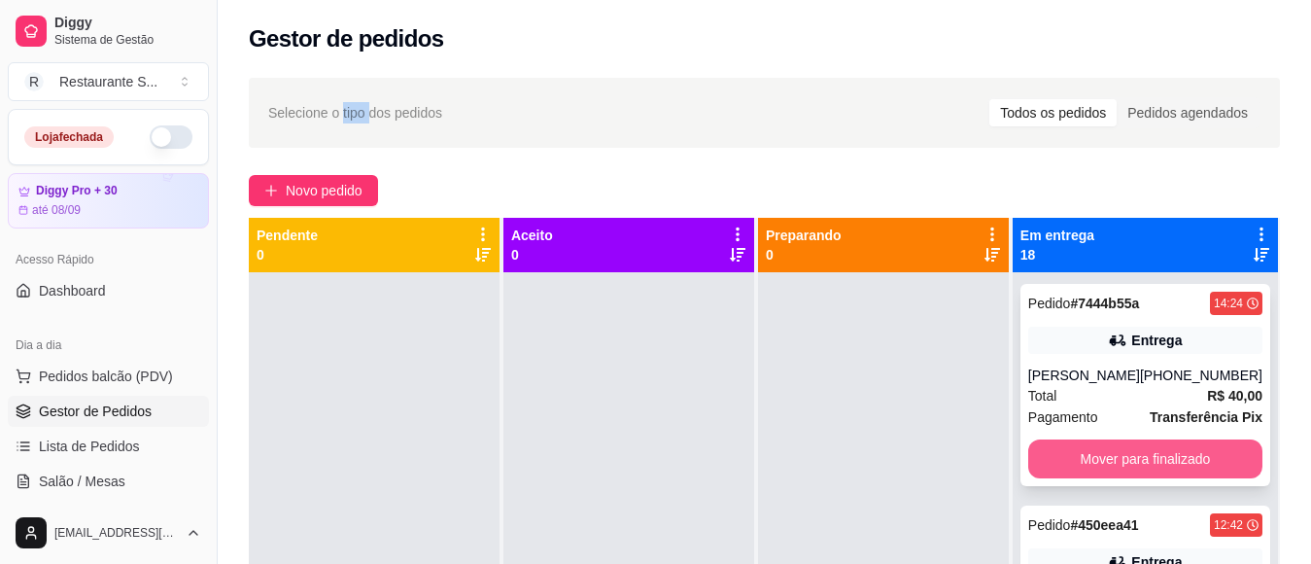
click at [1170, 442] on button "Mover para finalizado" at bounding box center [1145, 458] width 234 height 39
click at [1170, 442] on button "Mover para finalizado" at bounding box center [1144, 459] width 227 height 38
click at [1170, 442] on div "Mover para finalizado" at bounding box center [1145, 458] width 234 height 39
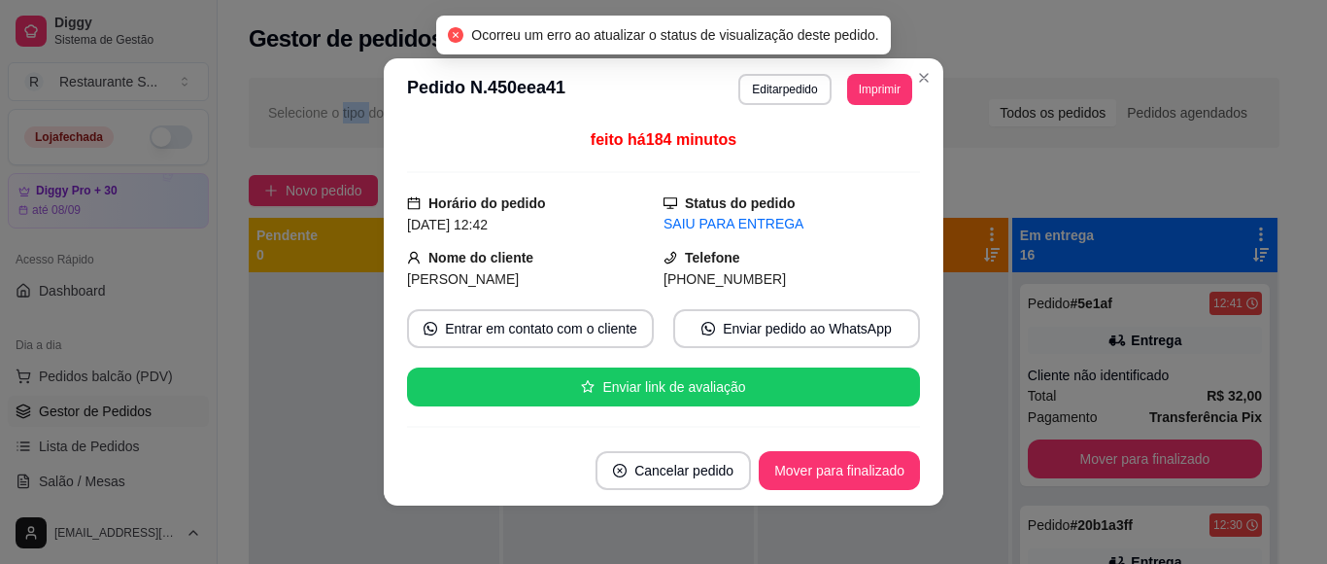
click at [1180, 453] on button "Mover para finalizado" at bounding box center [1145, 458] width 234 height 39
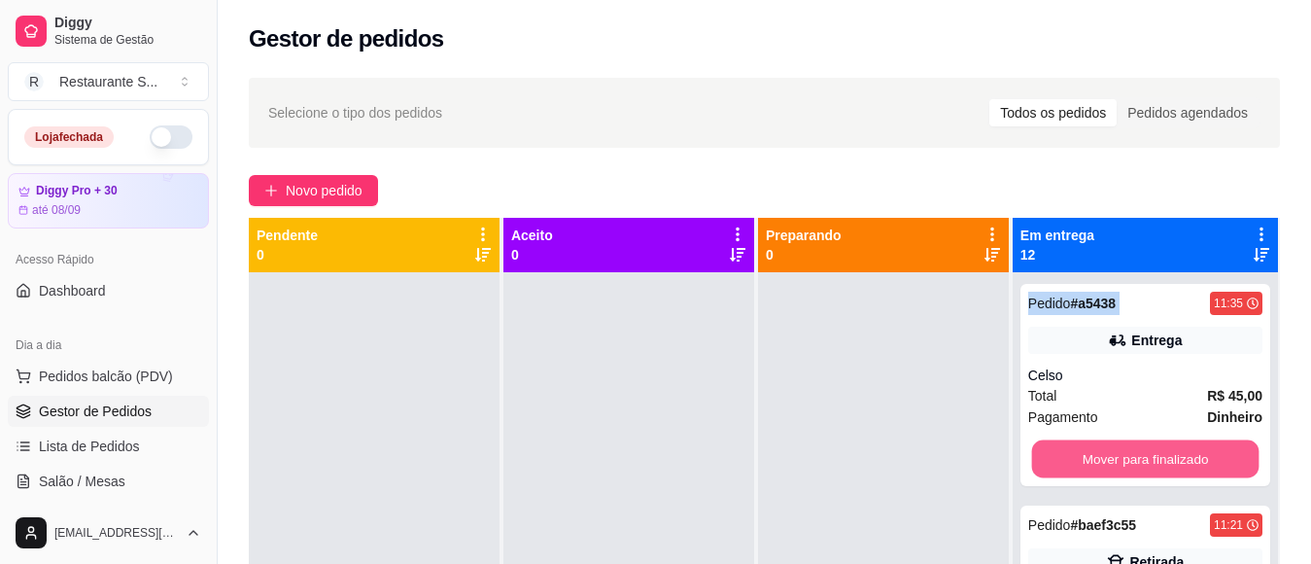
click at [1180, 453] on button "Mover para finalizado" at bounding box center [1144, 459] width 227 height 38
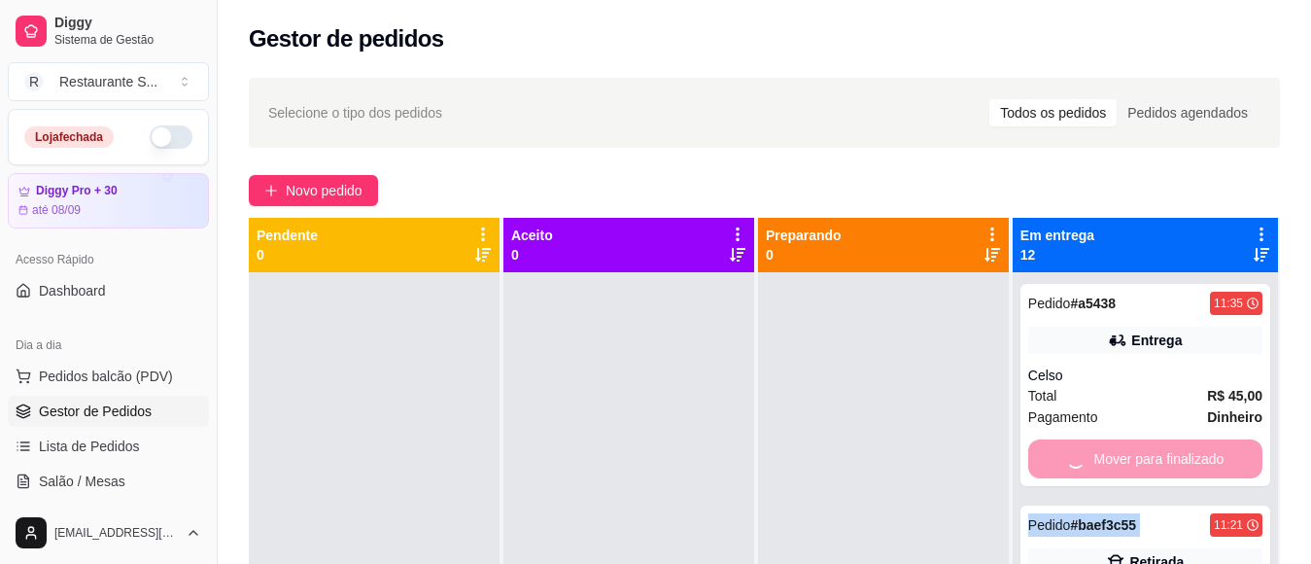
click at [1180, 453] on div "Mover para finalizado" at bounding box center [1145, 458] width 234 height 39
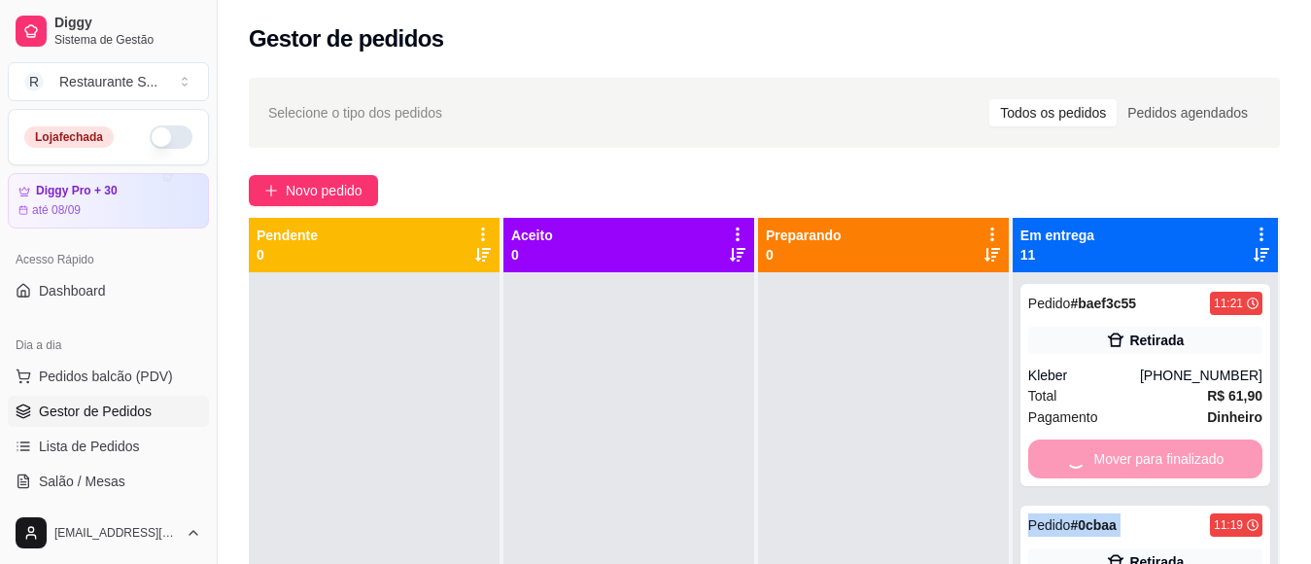
click at [1180, 453] on div "Mover para finalizado" at bounding box center [1145, 458] width 234 height 39
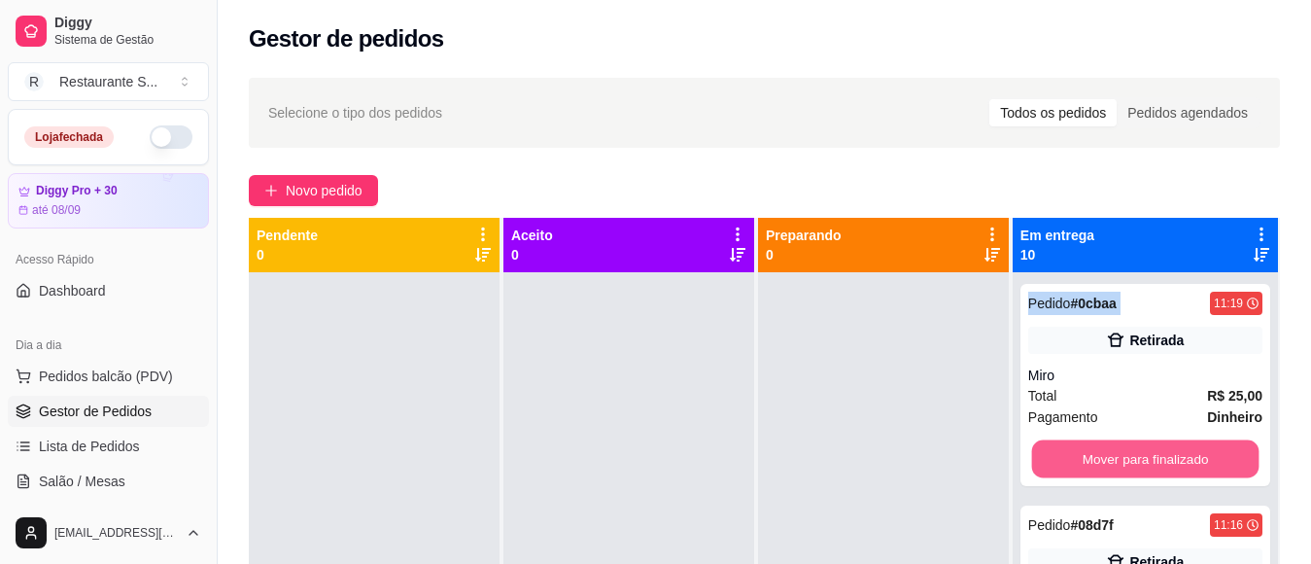
click at [1180, 453] on button "Mover para finalizado" at bounding box center [1144, 459] width 227 height 38
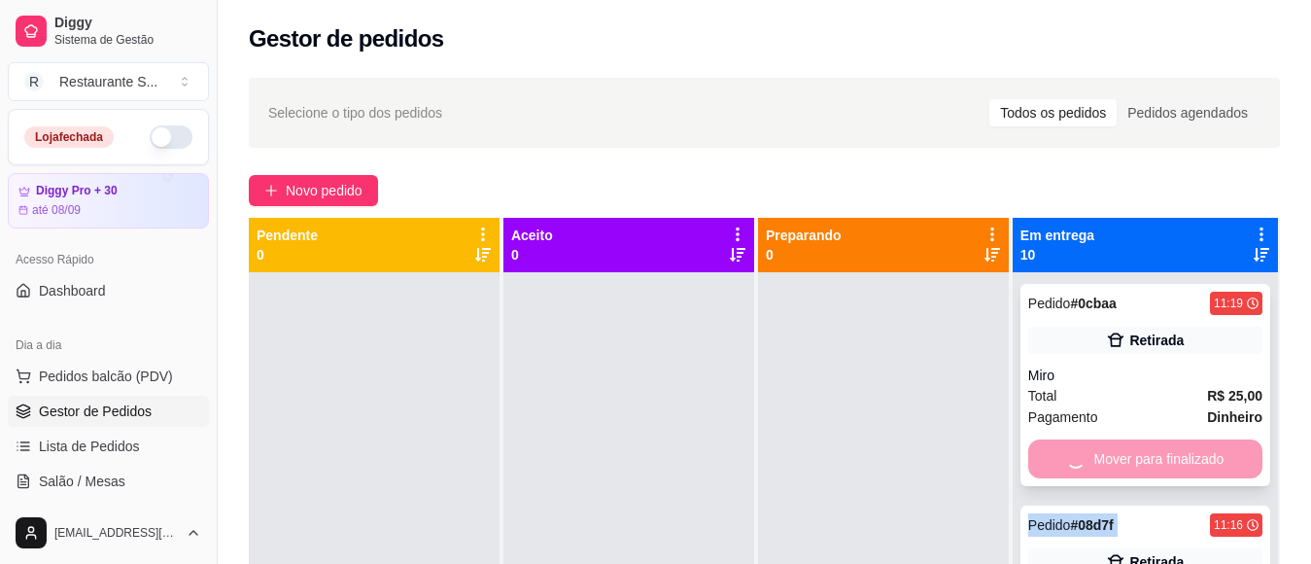
click at [1181, 454] on div "Mover para finalizado" at bounding box center [1145, 458] width 234 height 39
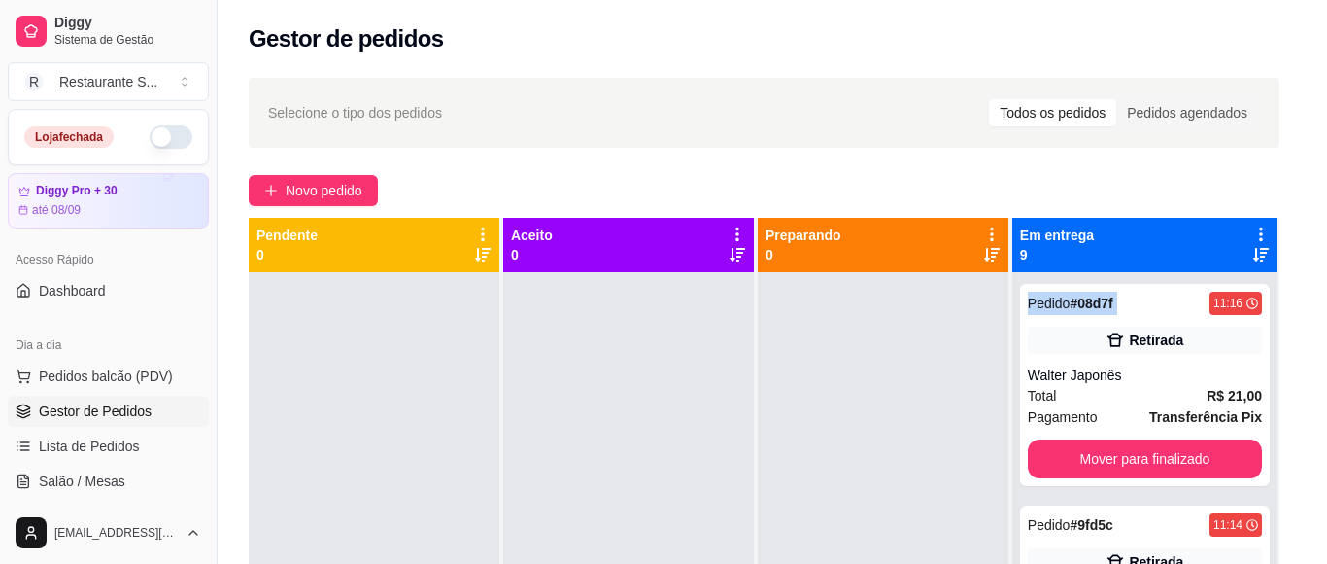
click at [1181, 454] on button "Mover para finalizado" at bounding box center [1145, 458] width 234 height 39
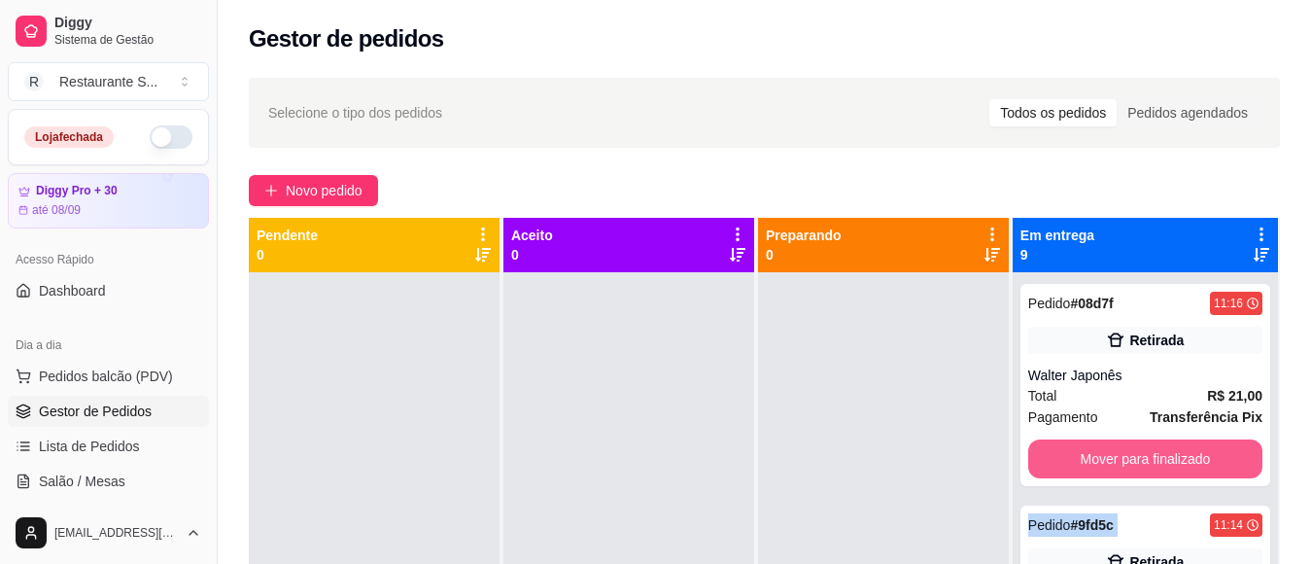
click at [1181, 454] on div "Mover para finalizado" at bounding box center [1145, 458] width 234 height 39
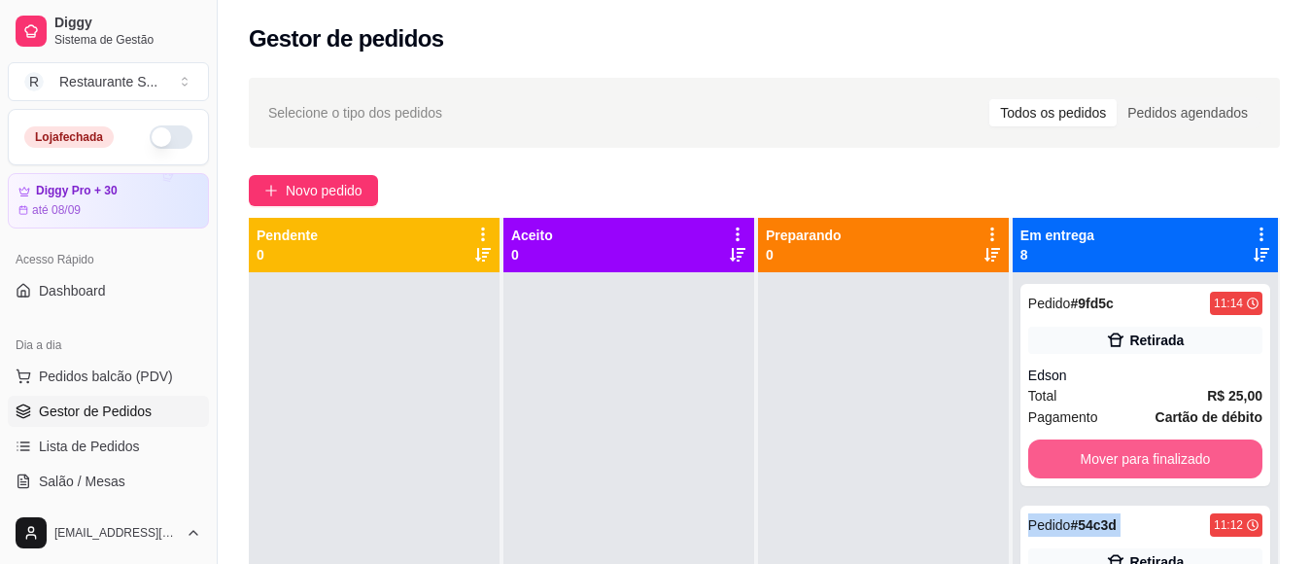
click at [1181, 454] on div "Mover para finalizado" at bounding box center [1145, 458] width 234 height 39
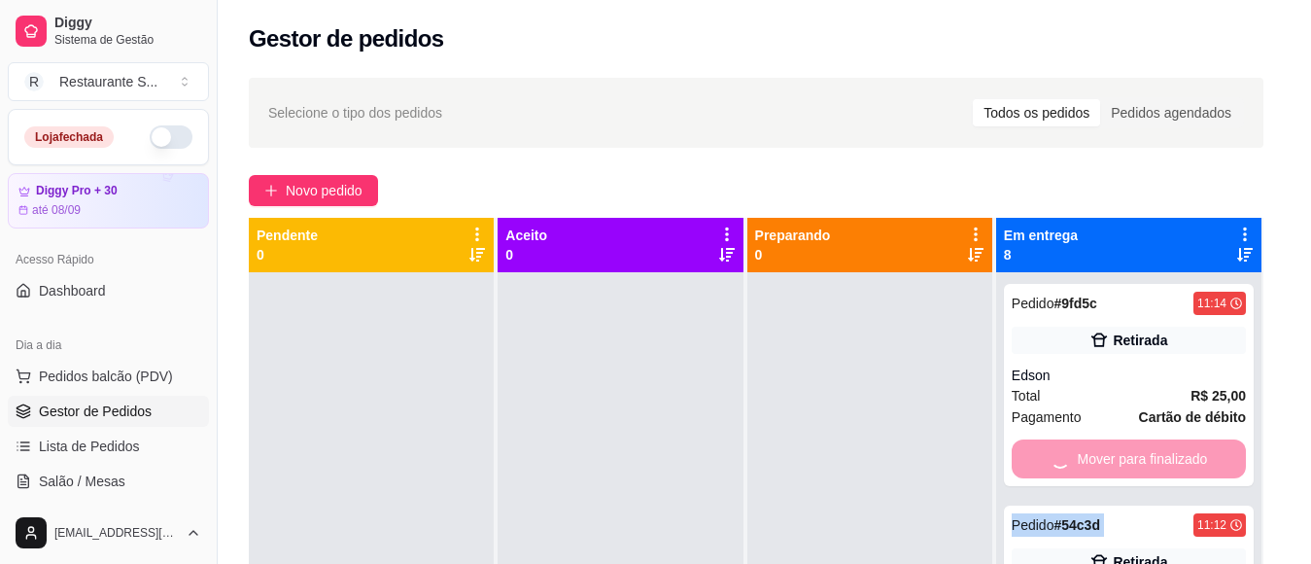
click at [1181, 454] on div "Mover para finalizado" at bounding box center [1129, 458] width 234 height 39
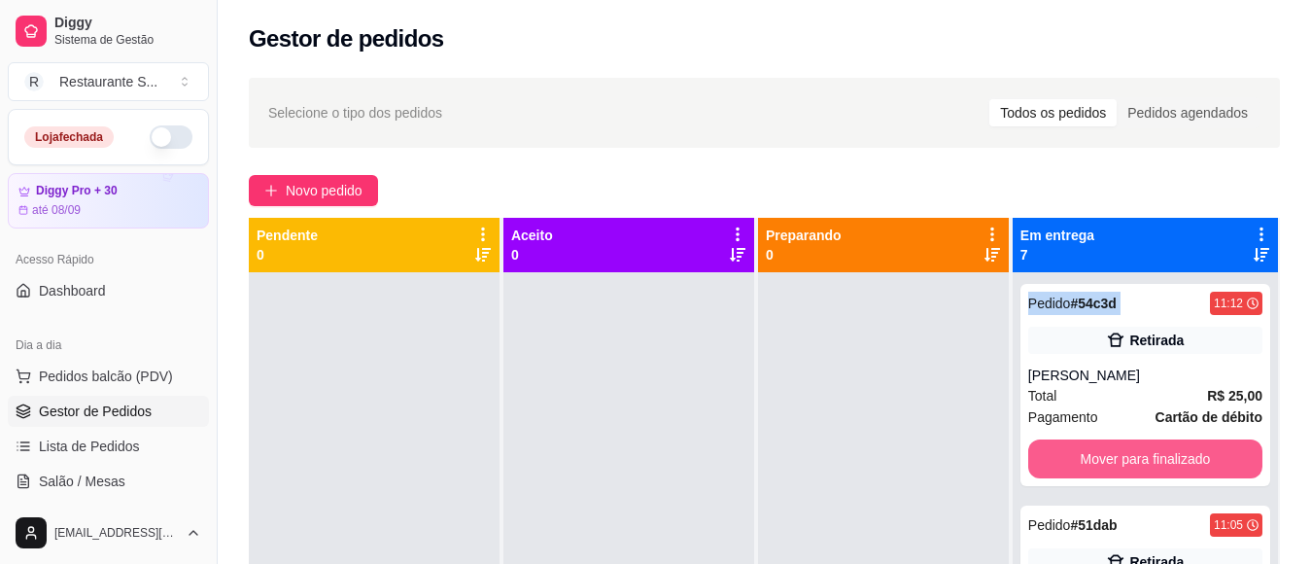
click at [1181, 454] on button "Mover para finalizado" at bounding box center [1145, 458] width 234 height 39
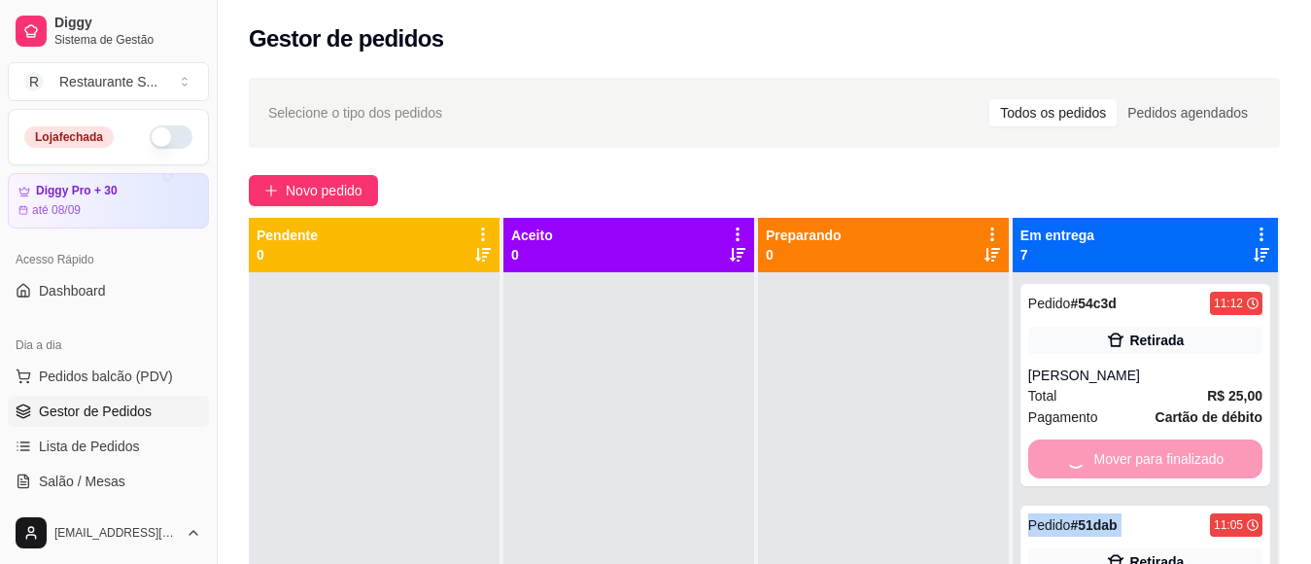
click at [1181, 454] on div "Mover para finalizado" at bounding box center [1145, 458] width 234 height 39
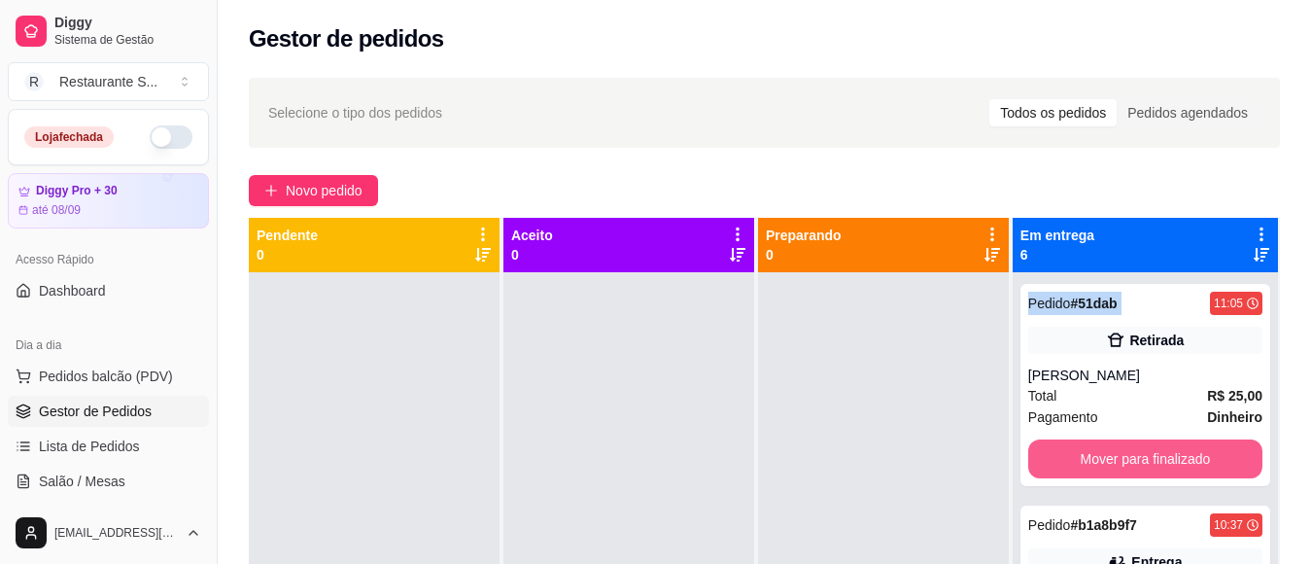
click at [1181, 454] on button "Mover para finalizado" at bounding box center [1145, 458] width 234 height 39
click at [1181, 454] on div "Mover para finalizado" at bounding box center [1145, 458] width 234 height 39
click at [1181, 454] on button "Mover para finalizado" at bounding box center [1144, 459] width 227 height 38
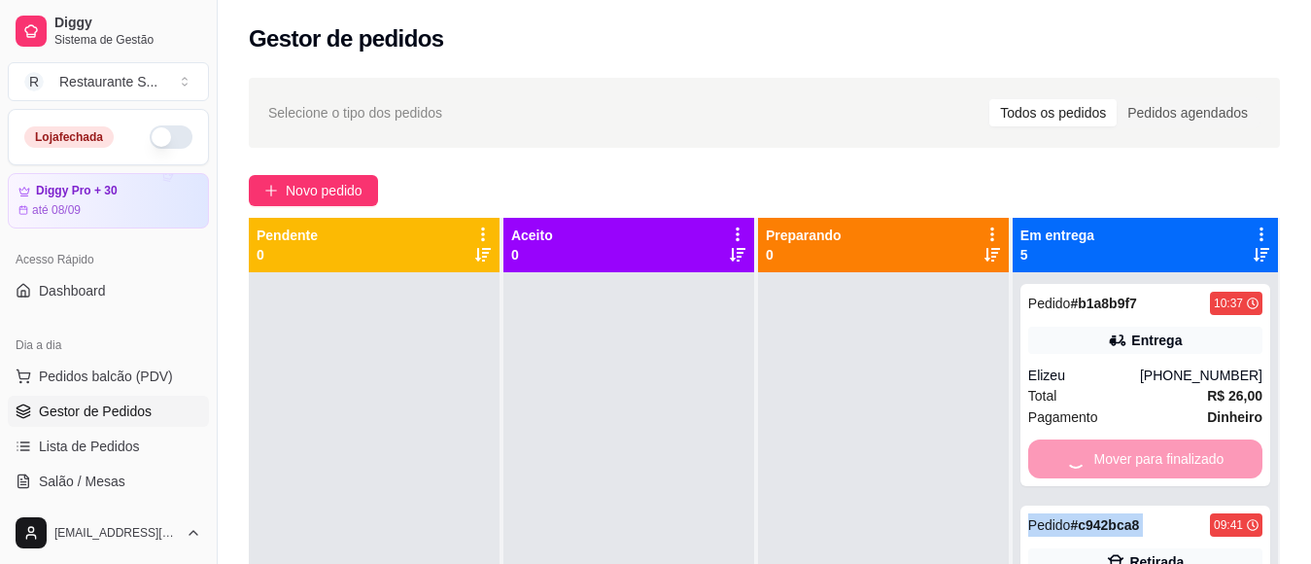
click at [1181, 454] on div "Mover para finalizado" at bounding box center [1145, 458] width 234 height 39
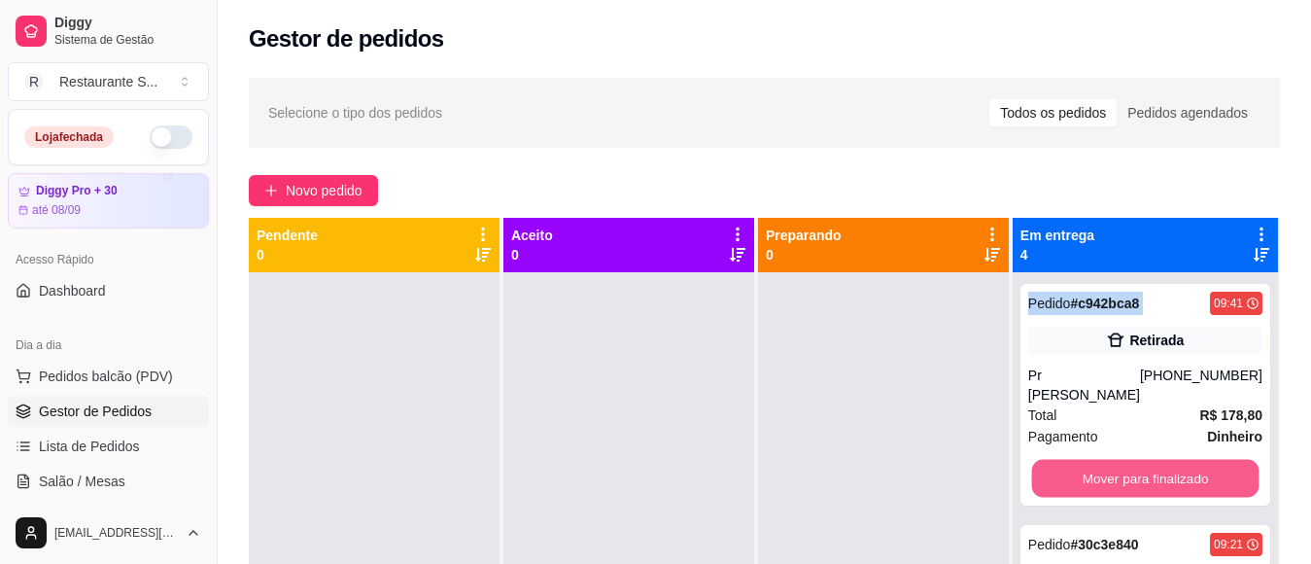
click at [1181, 460] on button "Mover para finalizado" at bounding box center [1144, 479] width 227 height 38
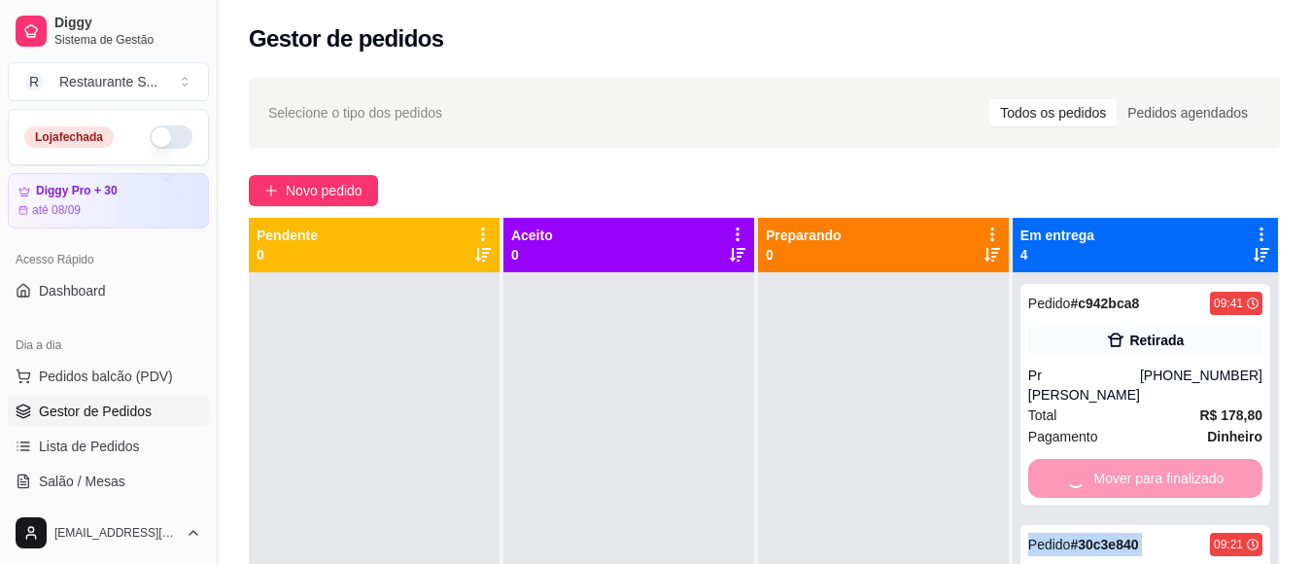
click at [1181, 459] on div "Mover para finalizado" at bounding box center [1145, 478] width 234 height 39
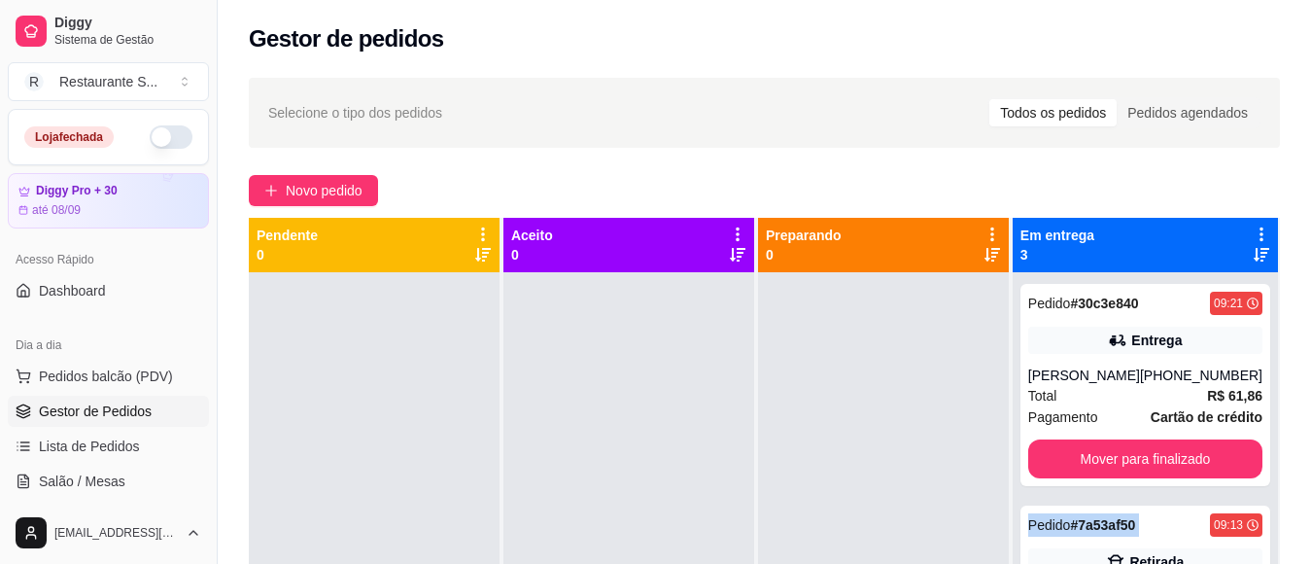
click at [1181, 454] on div "Pedido # 30c3e840 09:21 Entrega Silvânia [PERSON_NAME] [PHONE_NUMBER] Total R$ …" at bounding box center [1145, 385] width 250 height 202
click at [1194, 478] on button "Mover para finalizado" at bounding box center [1145, 458] width 234 height 39
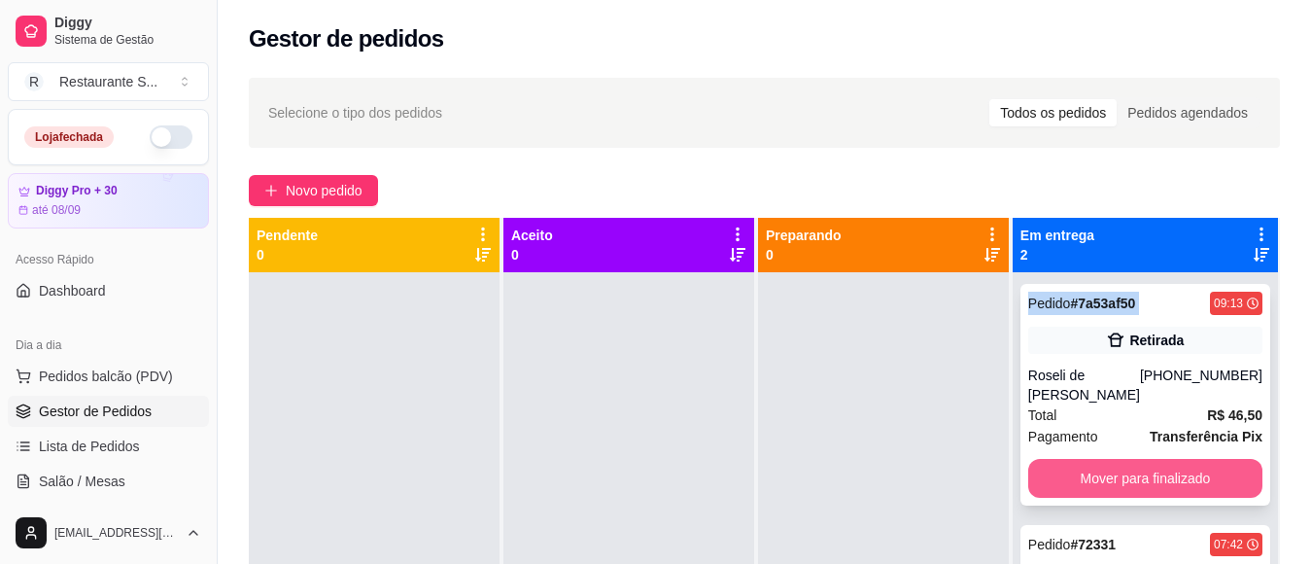
click at [1188, 459] on button "Mover para finalizado" at bounding box center [1145, 478] width 234 height 39
